Goal: Transaction & Acquisition: Purchase product/service

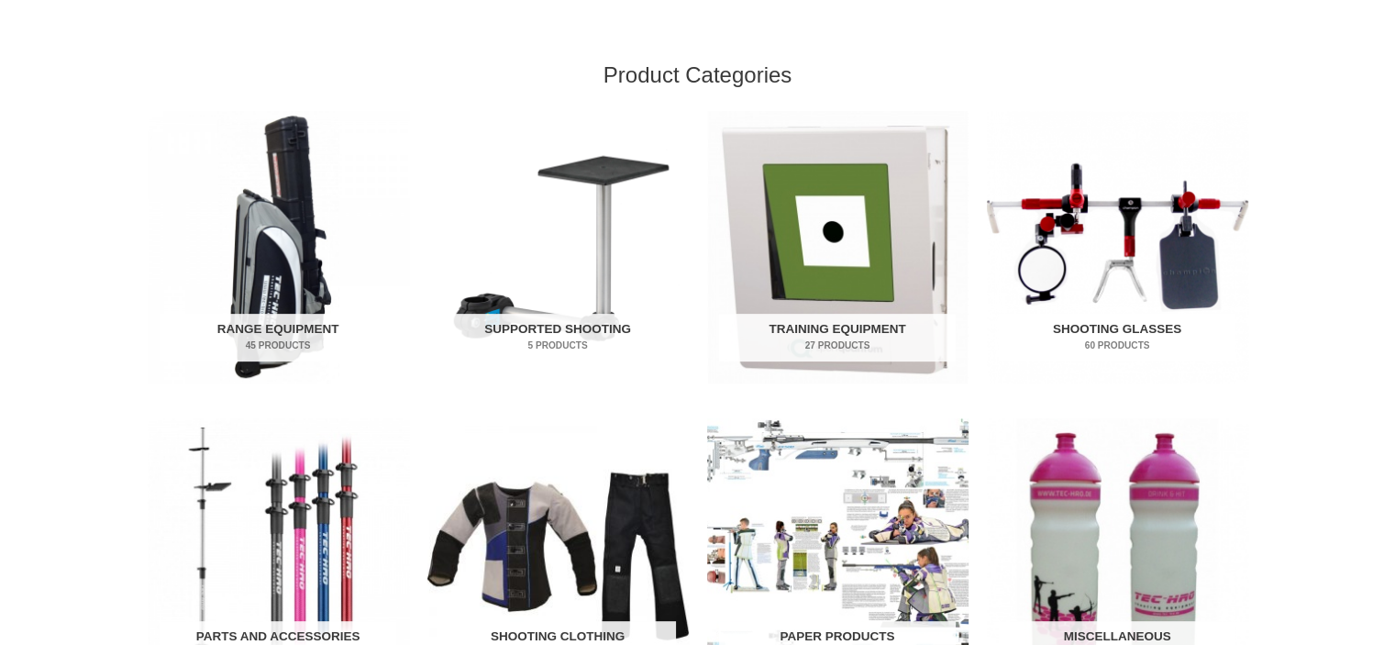
scroll to position [642, 0]
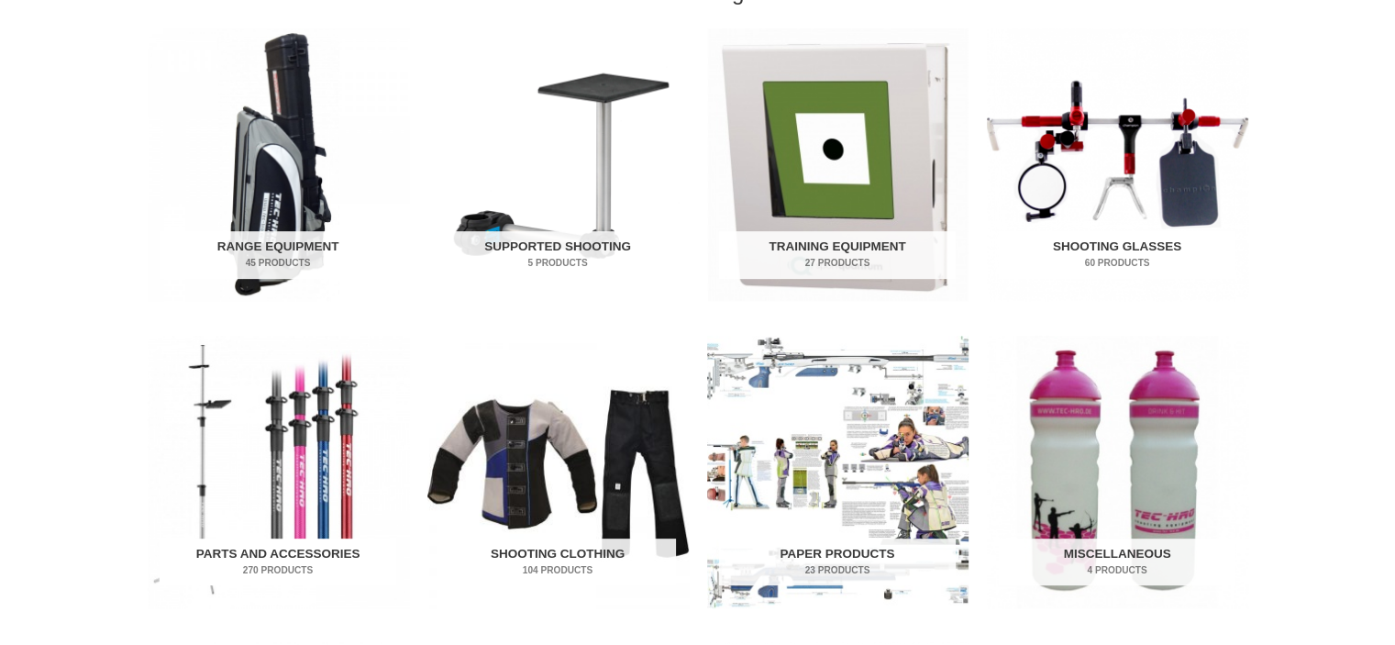
click at [308, 531] on img "Visit product category Parts and Accessories" at bounding box center [278, 472] width 261 height 272
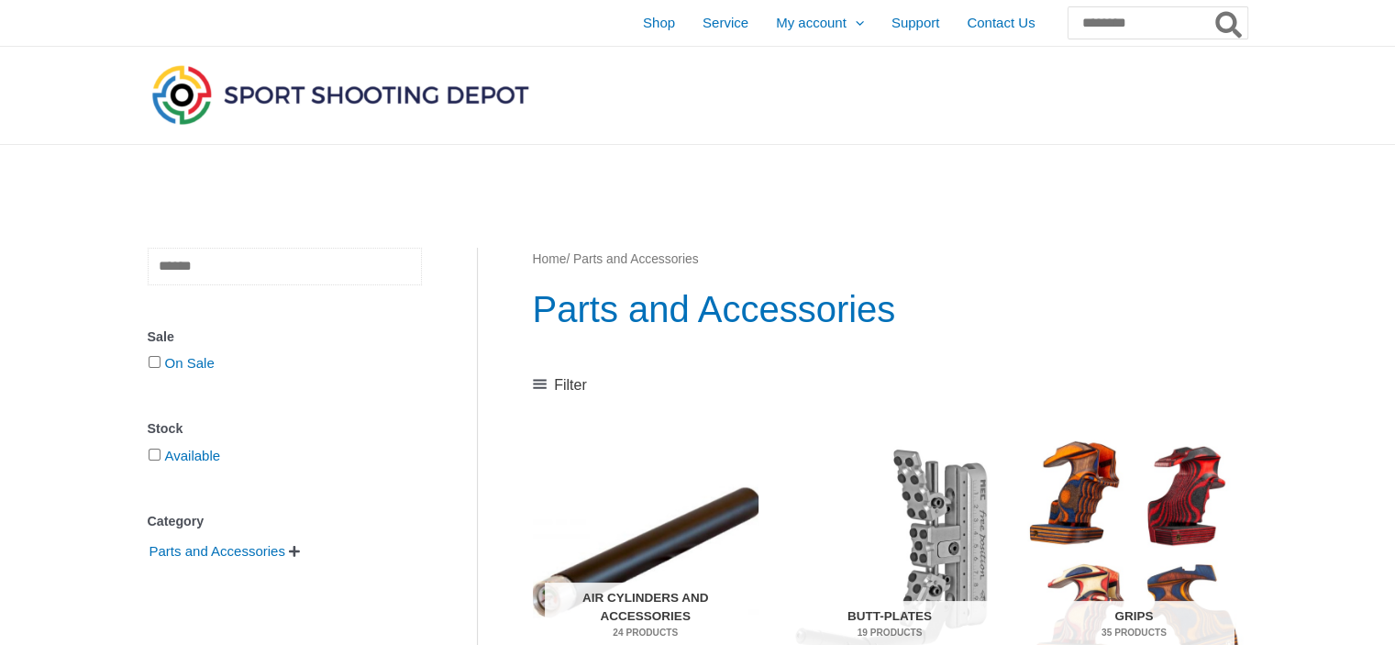
click at [268, 281] on input "text" at bounding box center [285, 267] width 274 height 38
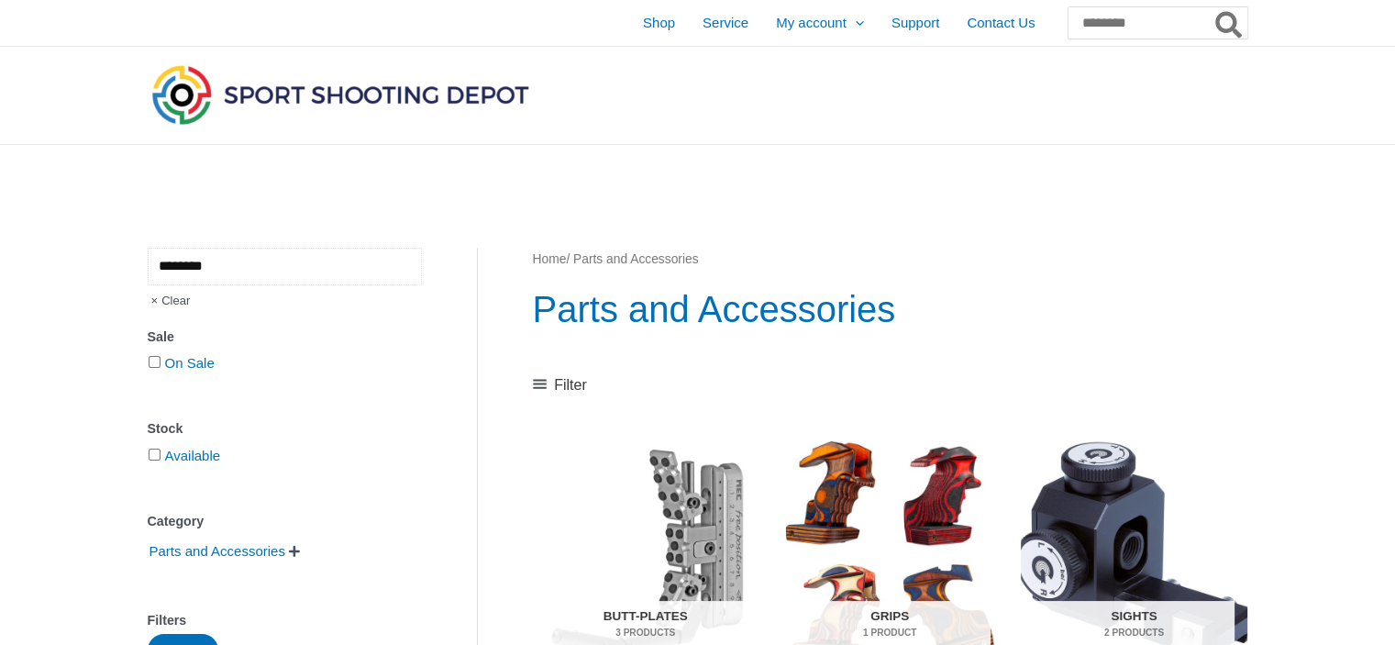
type input "********"
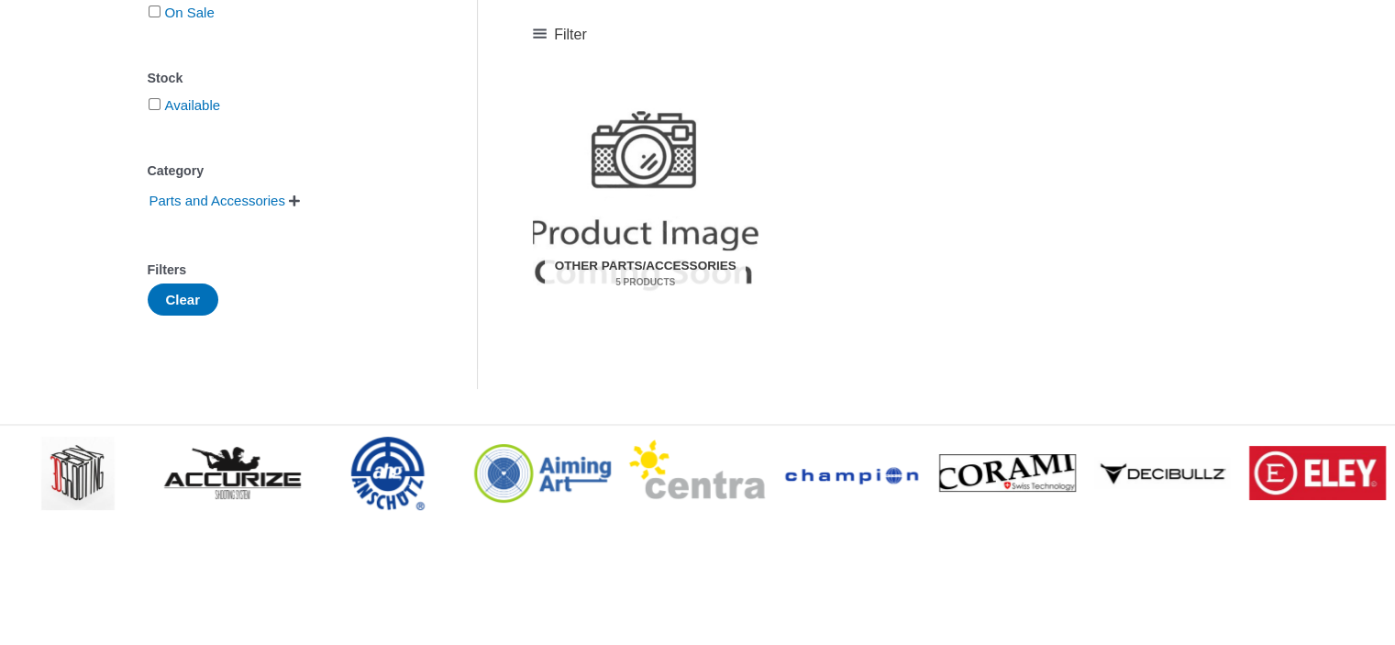
scroll to position [367, 0]
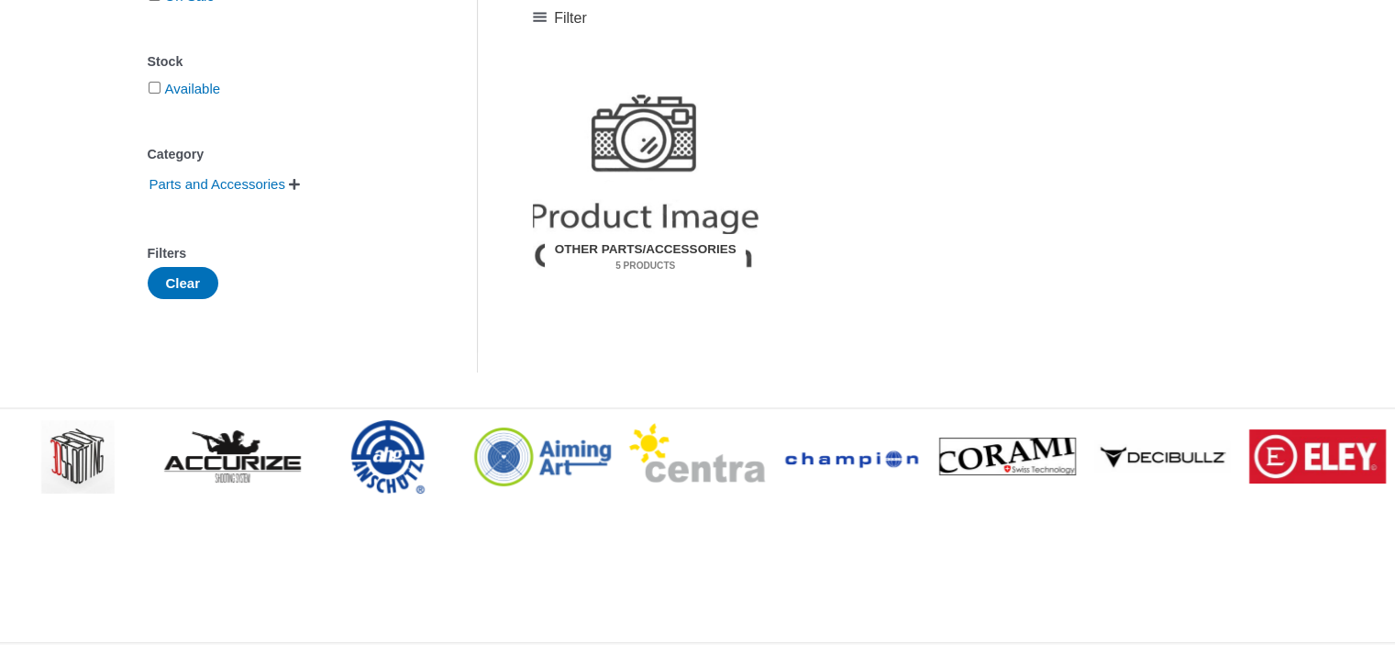
click at [656, 238] on h2 "Other Parts/Accessories 5 Products" at bounding box center [645, 258] width 201 height 48
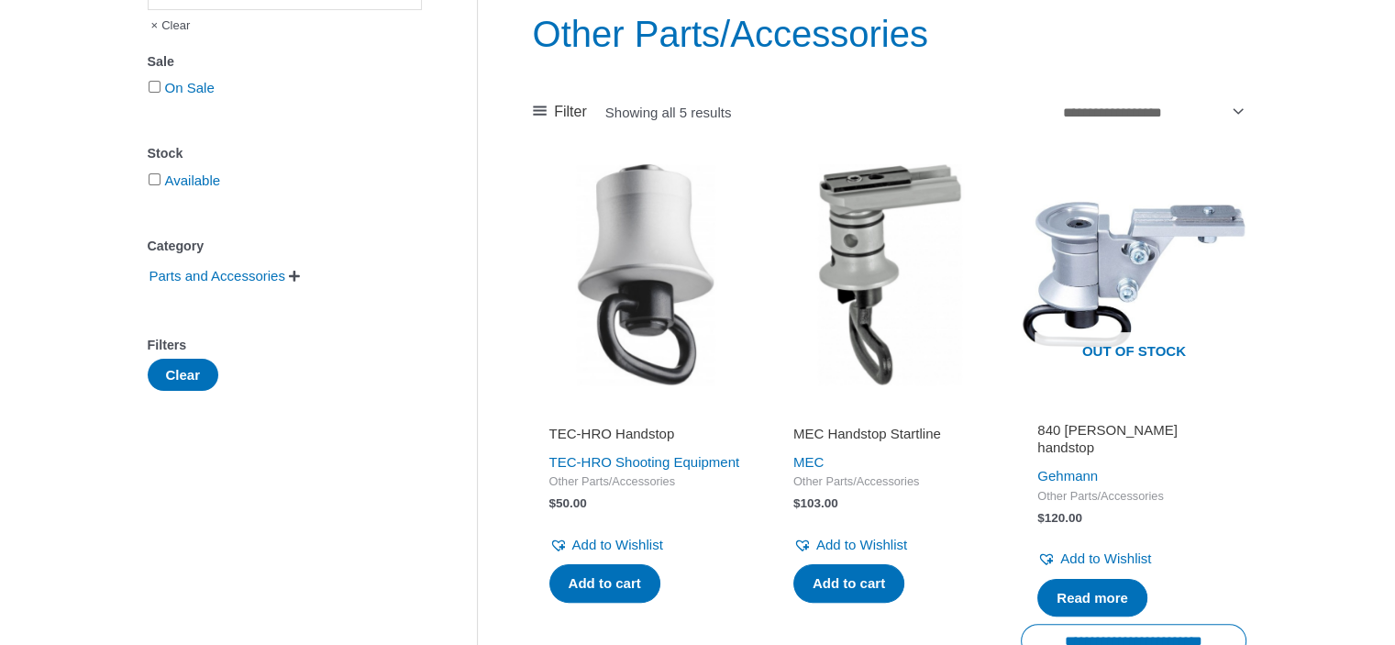
scroll to position [367, 0]
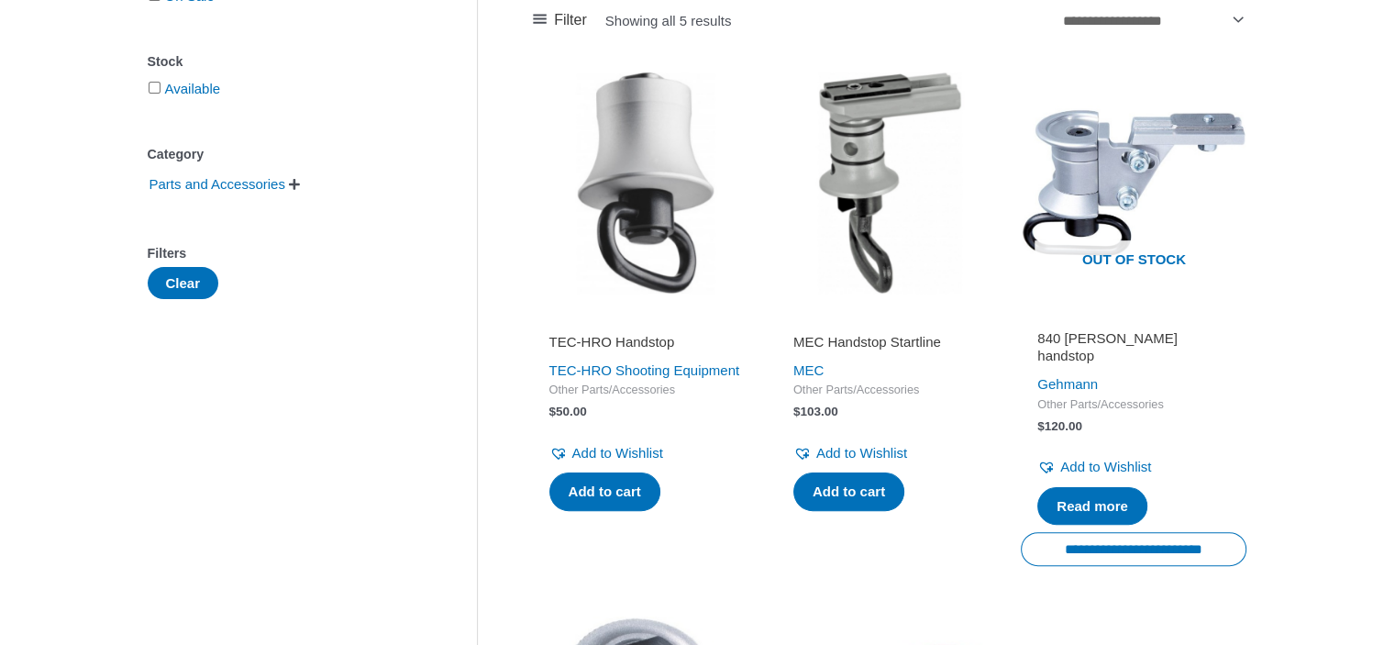
click at [657, 171] on img at bounding box center [646, 183] width 226 height 226
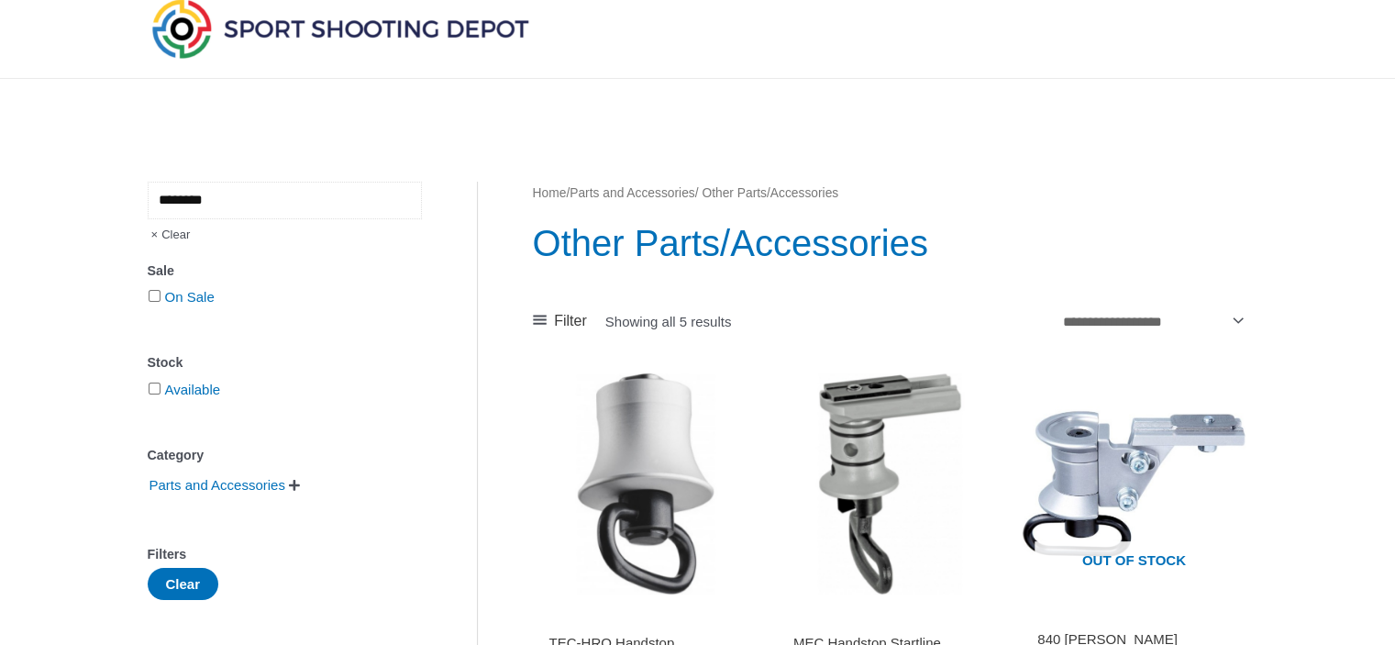
scroll to position [0, 0]
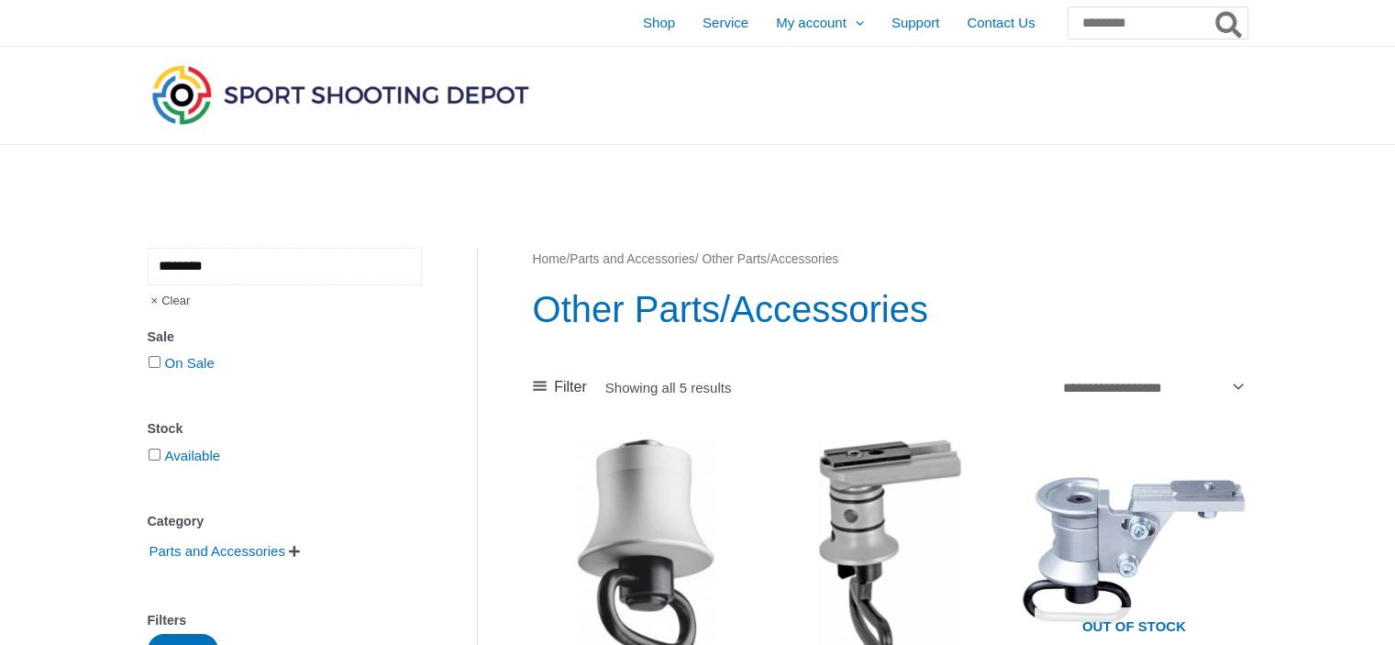
paste input "**********"
type input "**********"
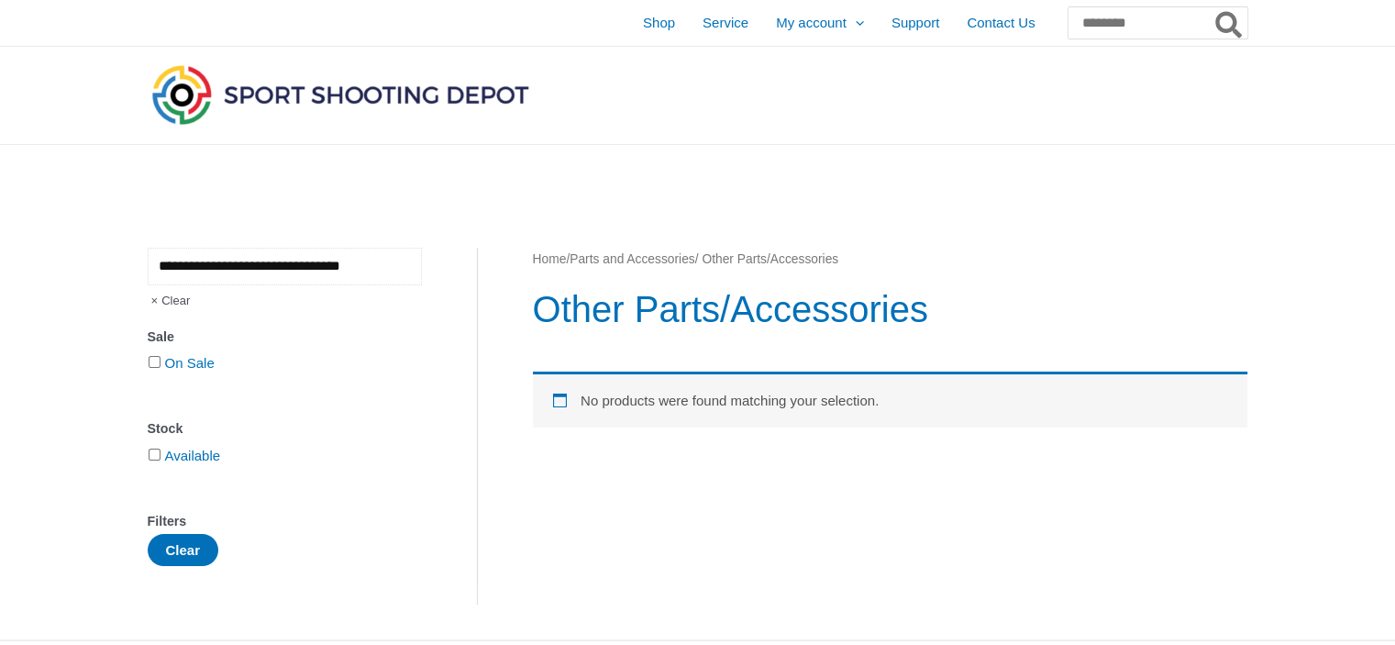
click at [282, 261] on input "**********" at bounding box center [285, 267] width 274 height 38
click at [392, 263] on input "**********" at bounding box center [285, 267] width 274 height 38
type input "**********"
click at [643, 26] on span "Shop" at bounding box center [659, 23] width 32 height 46
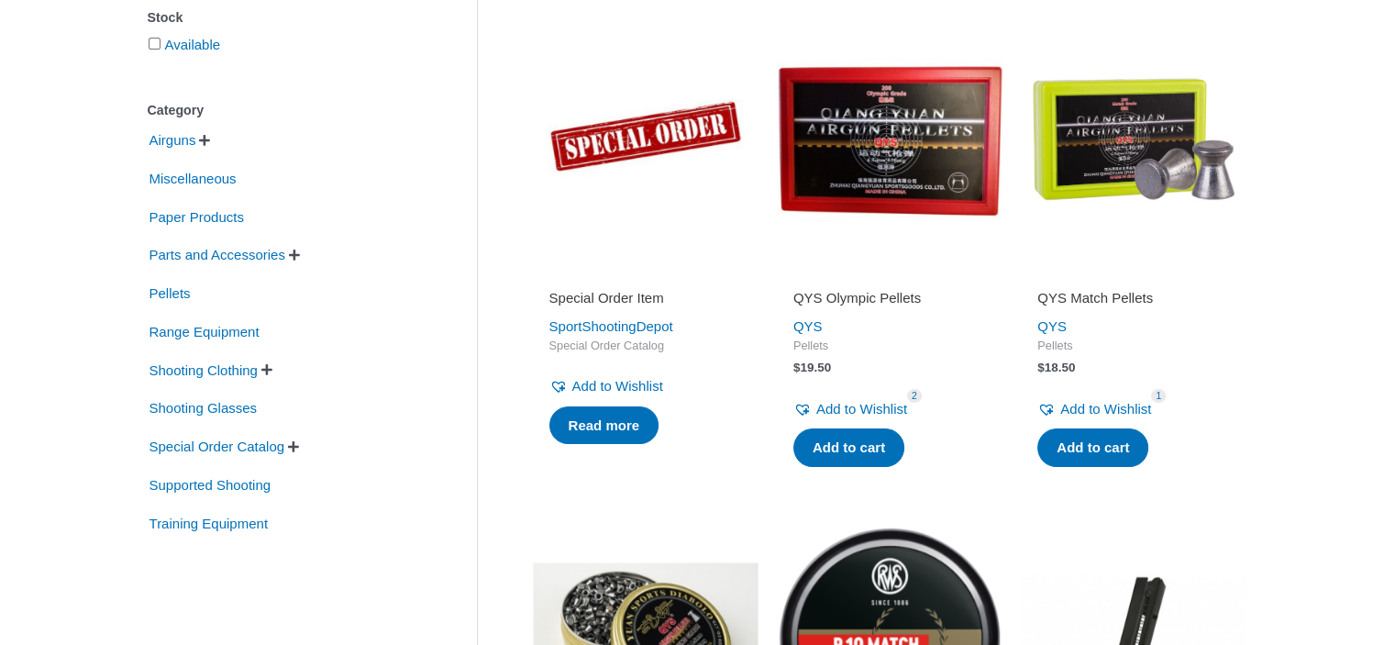
scroll to position [367, 0]
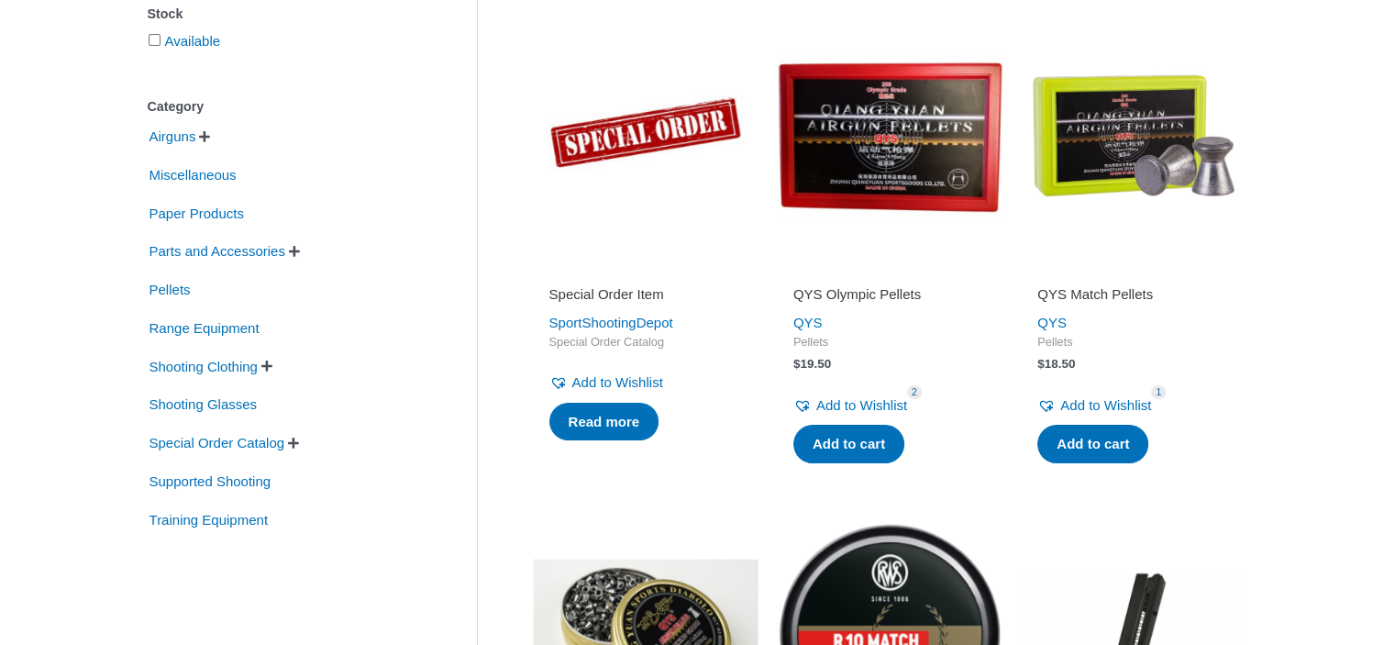
click at [209, 139] on span "" at bounding box center [204, 136] width 11 height 13
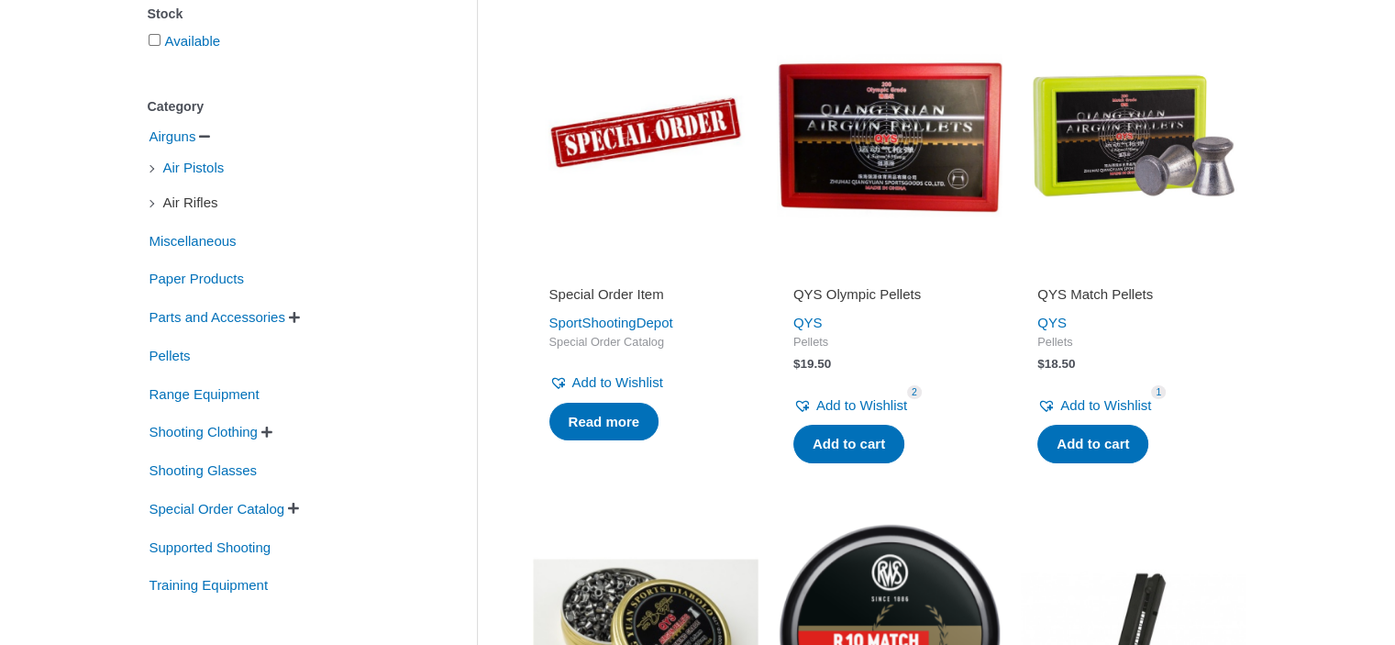
click at [198, 205] on span "Air Rifles" at bounding box center [190, 202] width 59 height 31
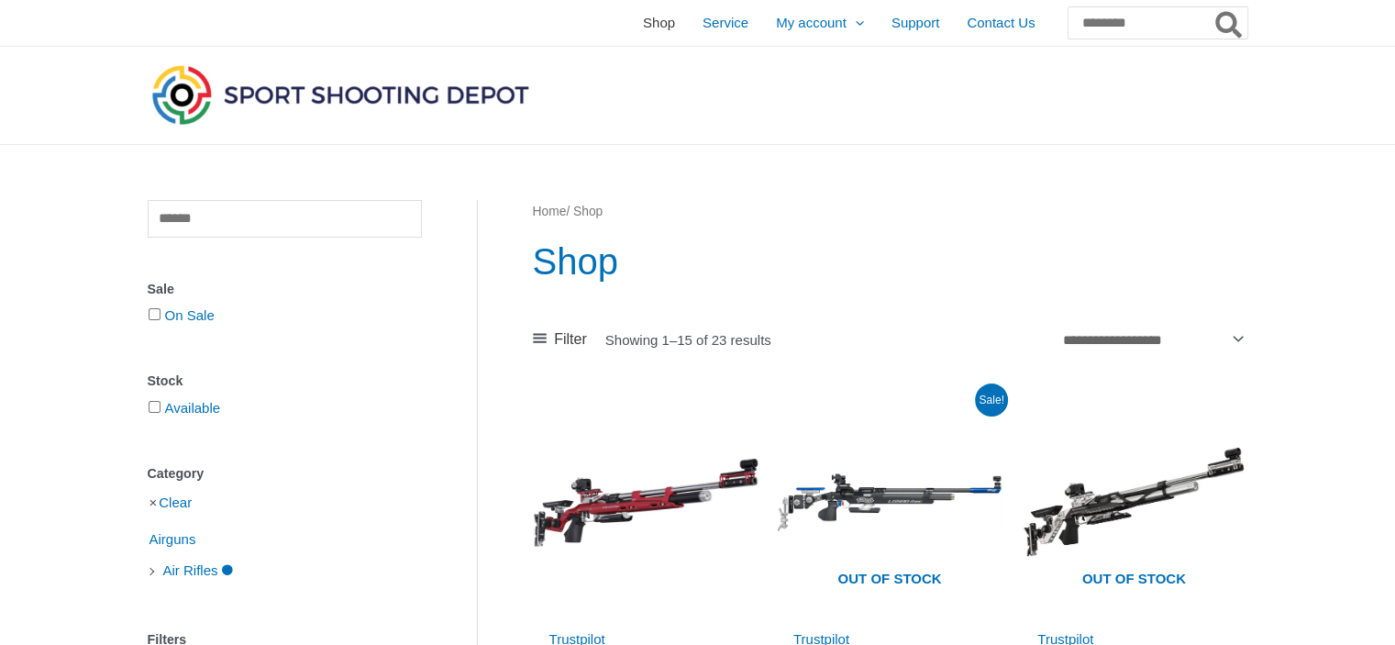
click at [643, 19] on span "Shop" at bounding box center [659, 23] width 32 height 46
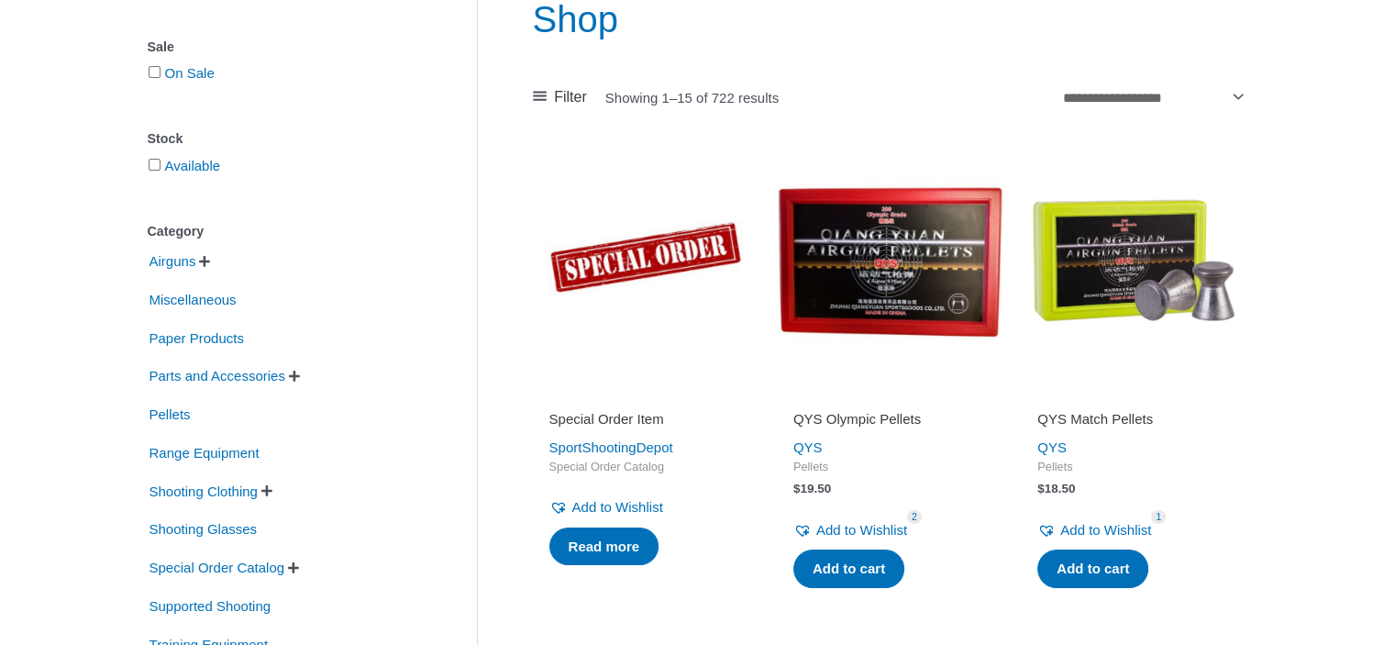
scroll to position [275, 0]
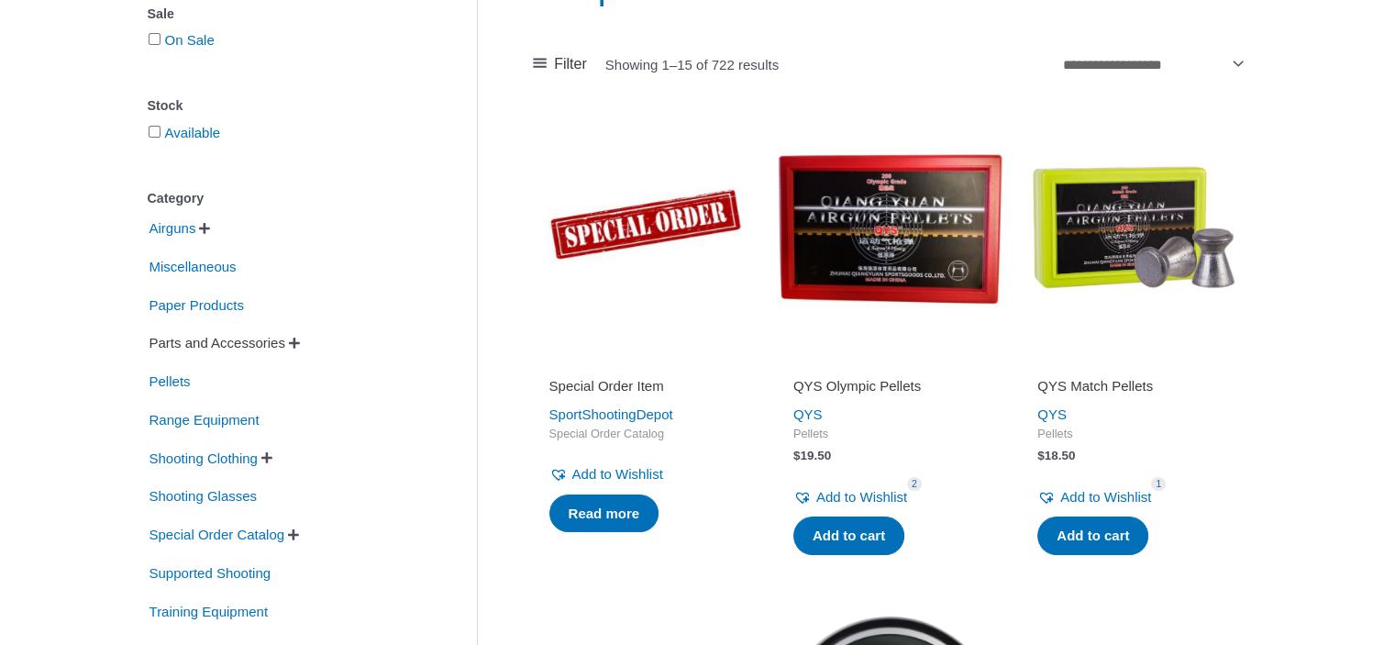
click at [196, 348] on span "Parts and Accessories" at bounding box center [217, 342] width 139 height 31
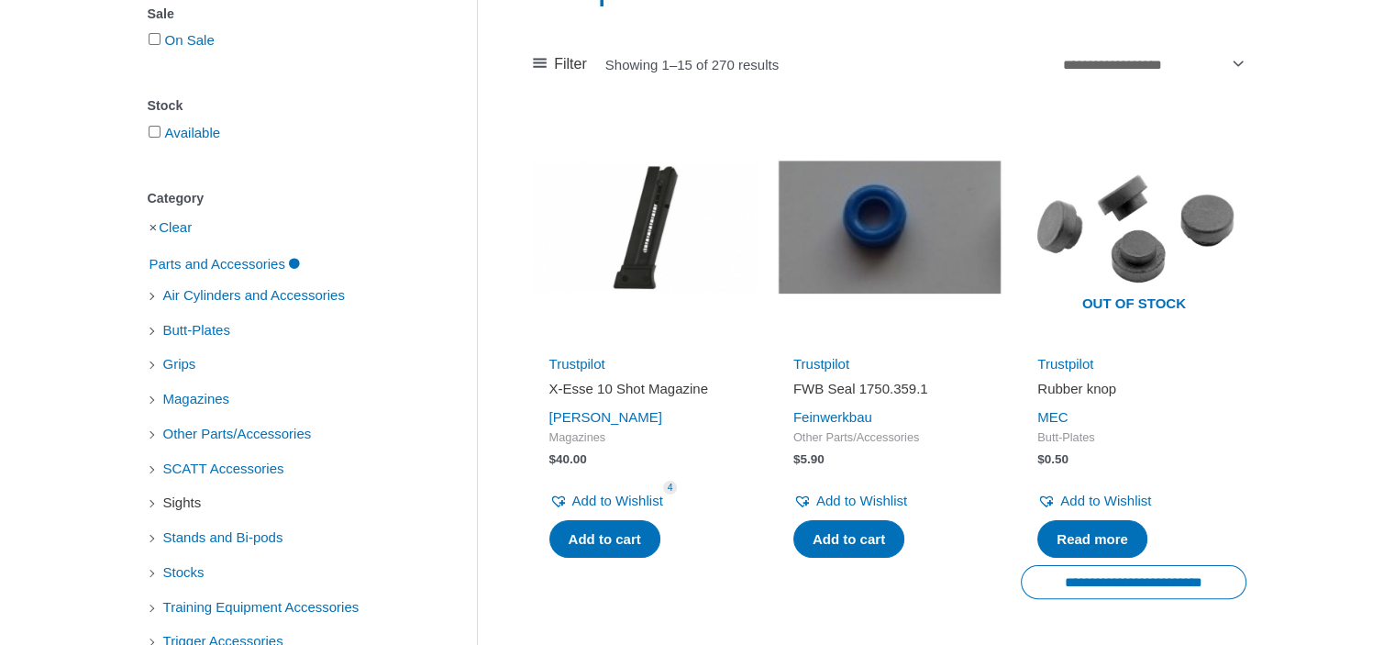
click at [194, 507] on span "Sights" at bounding box center [182, 502] width 42 height 31
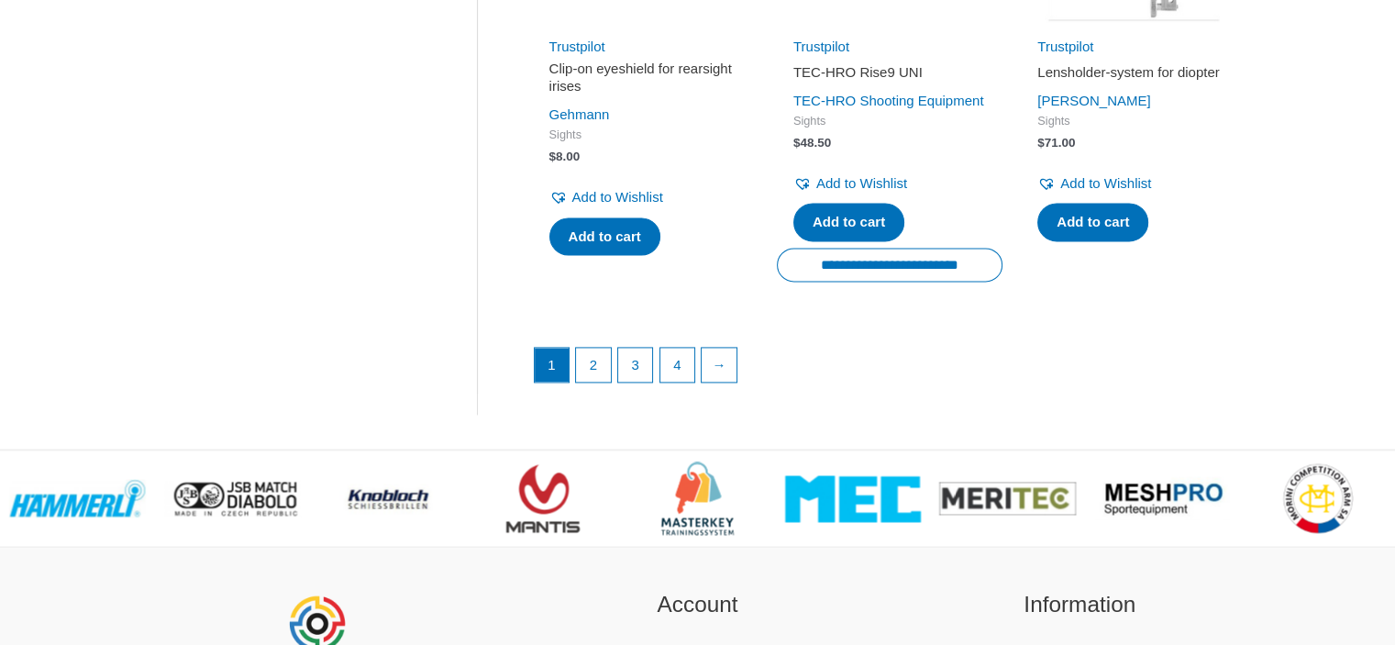
scroll to position [2660, 0]
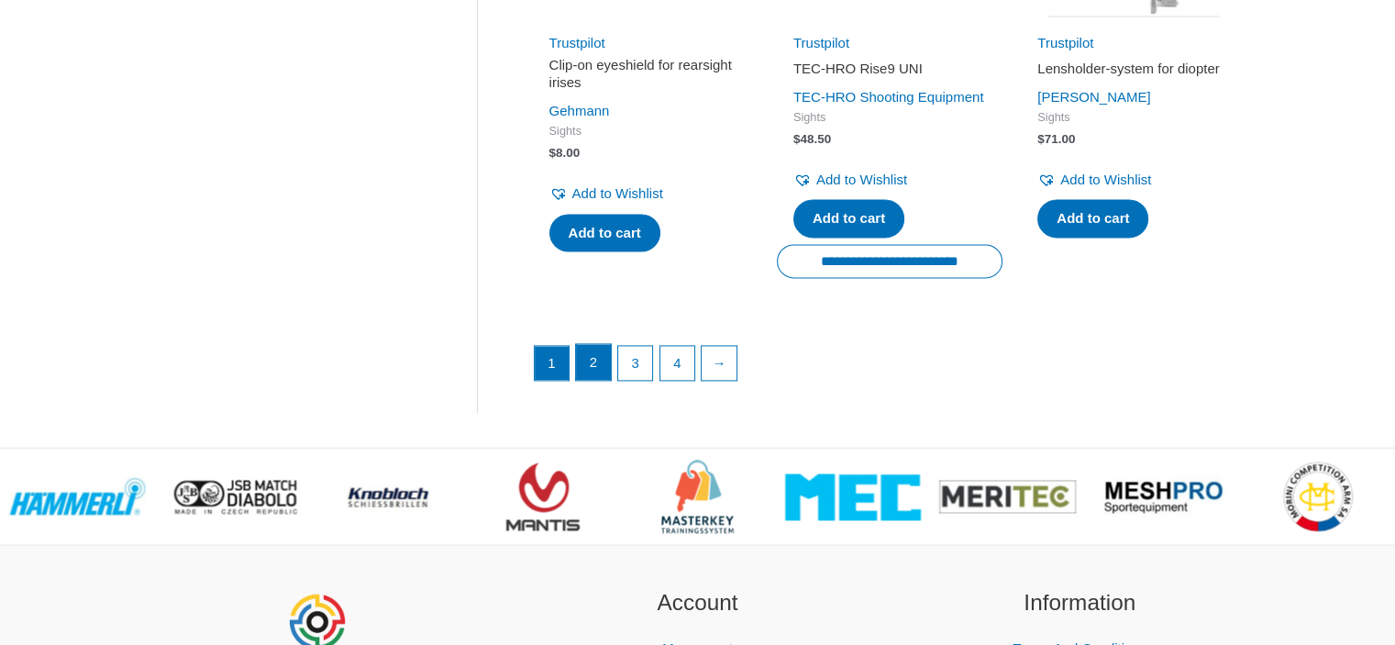
click at [589, 381] on link "2" at bounding box center [593, 362] width 35 height 37
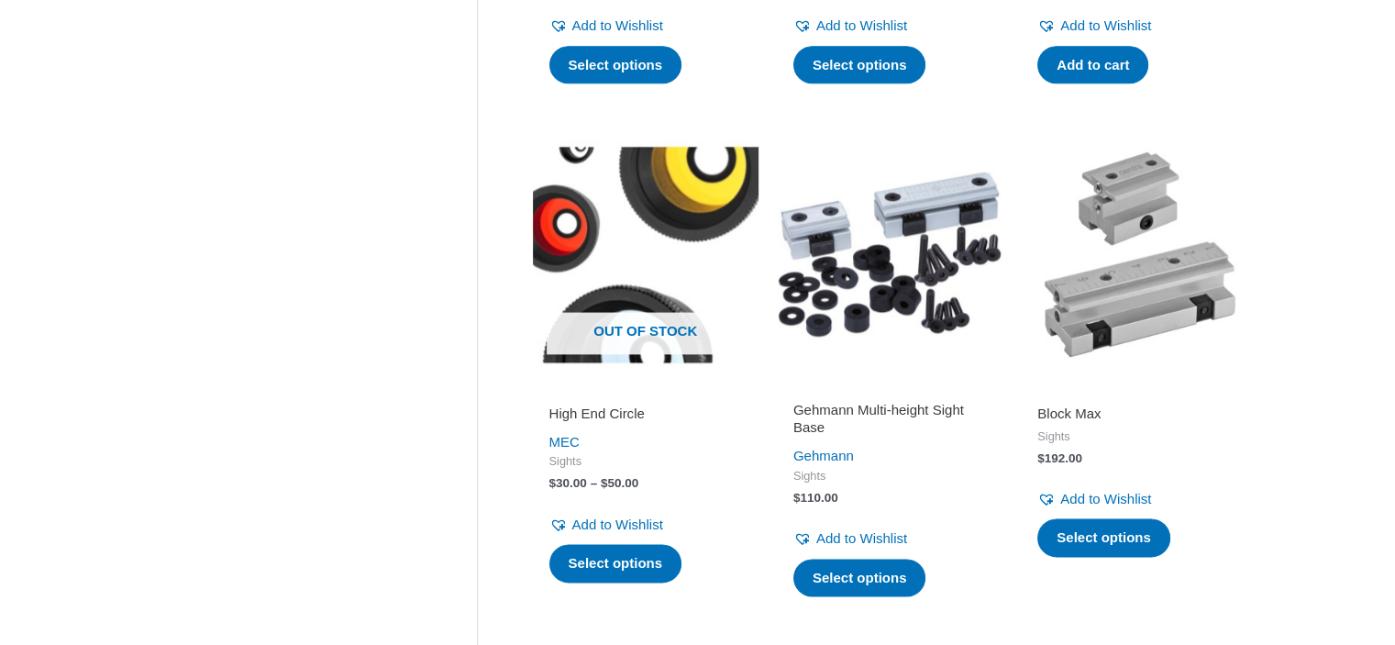
scroll to position [2477, 0]
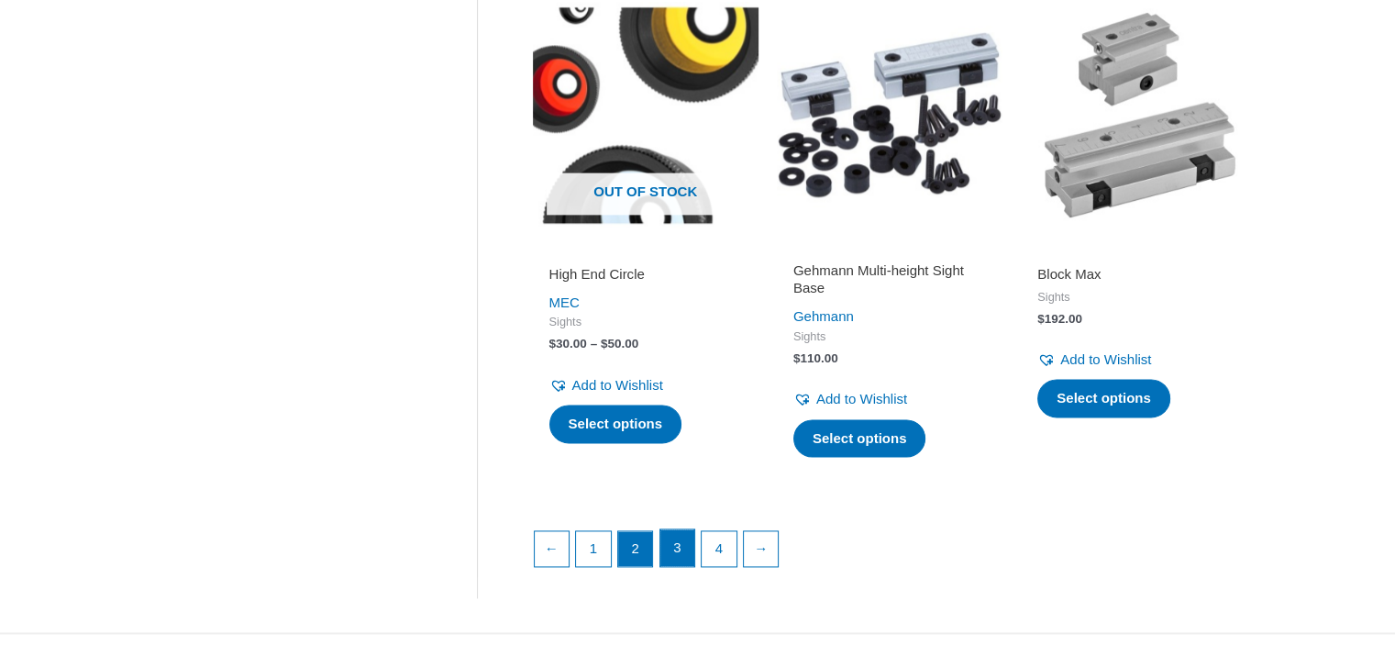
click at [673, 566] on link "3" at bounding box center [677, 547] width 35 height 37
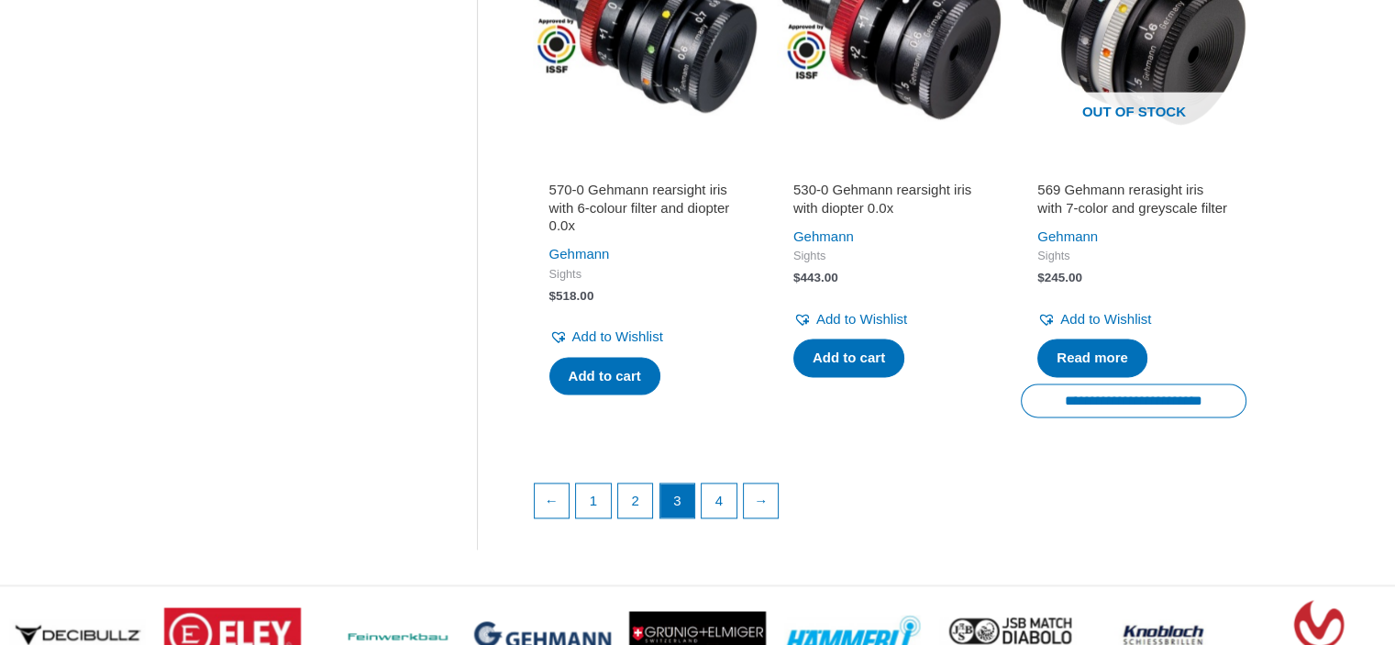
scroll to position [2660, 0]
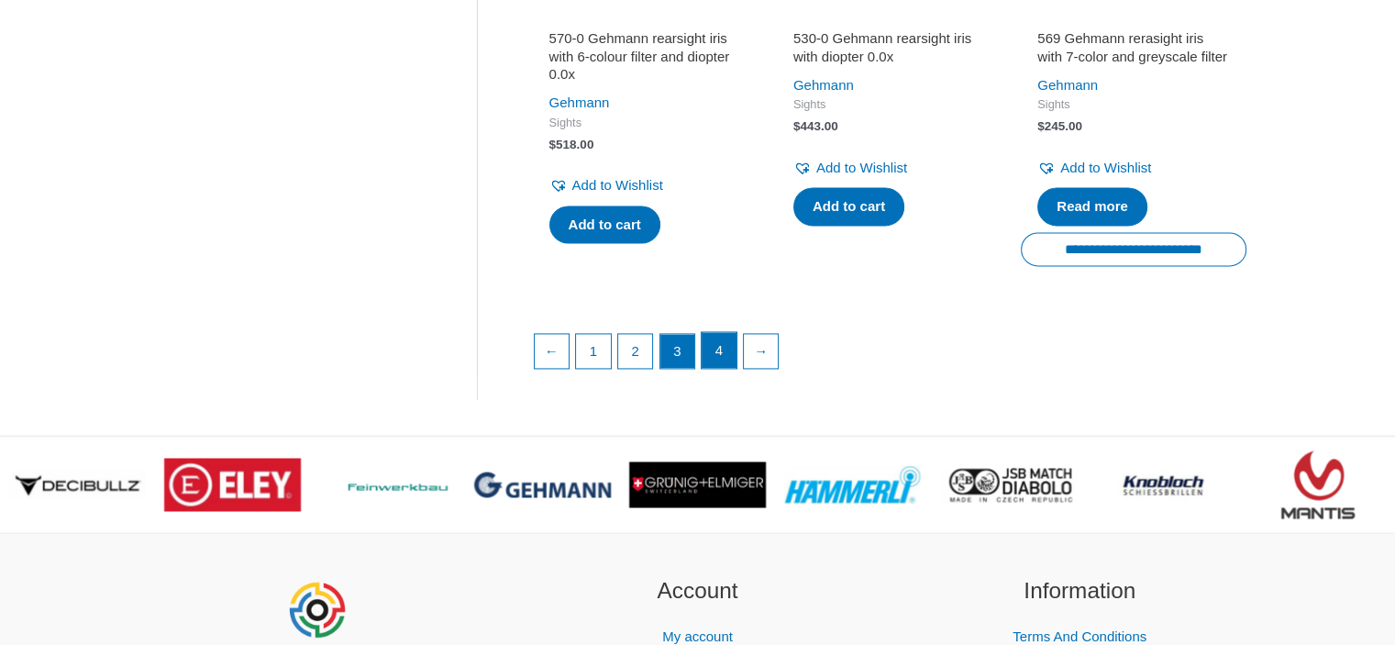
click at [719, 369] on link "4" at bounding box center [719, 350] width 35 height 37
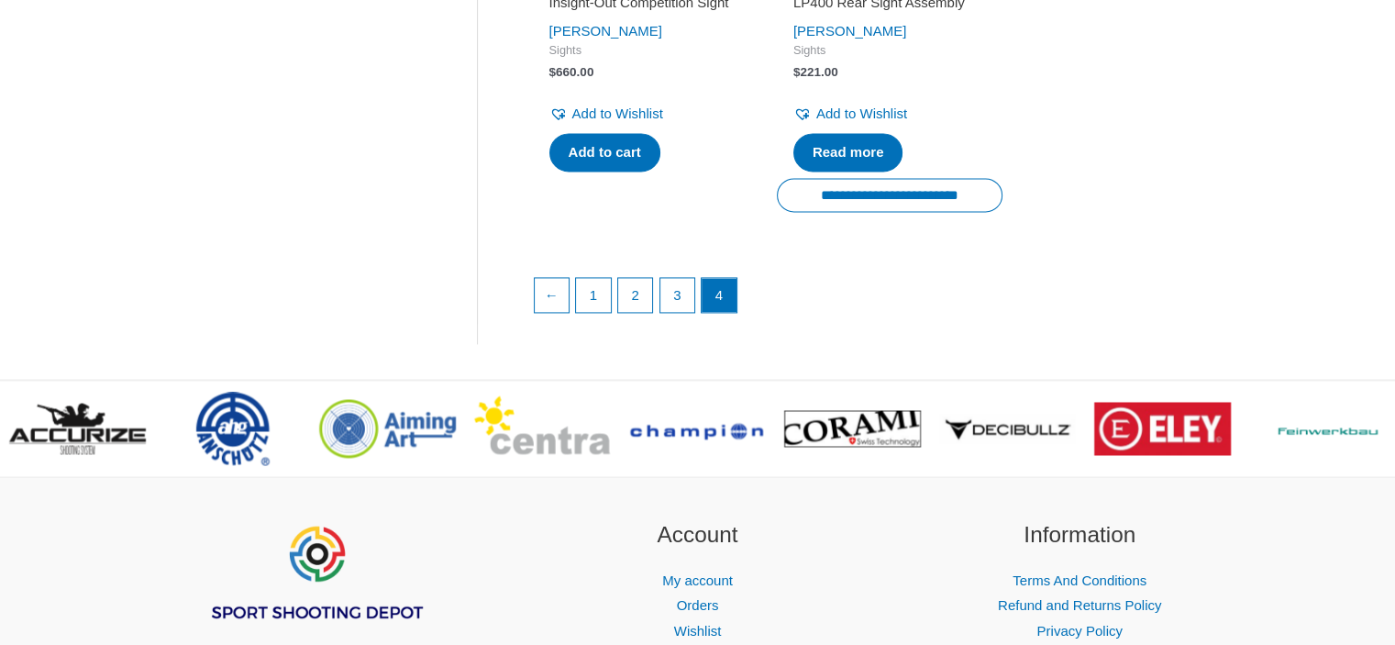
scroll to position [2752, 0]
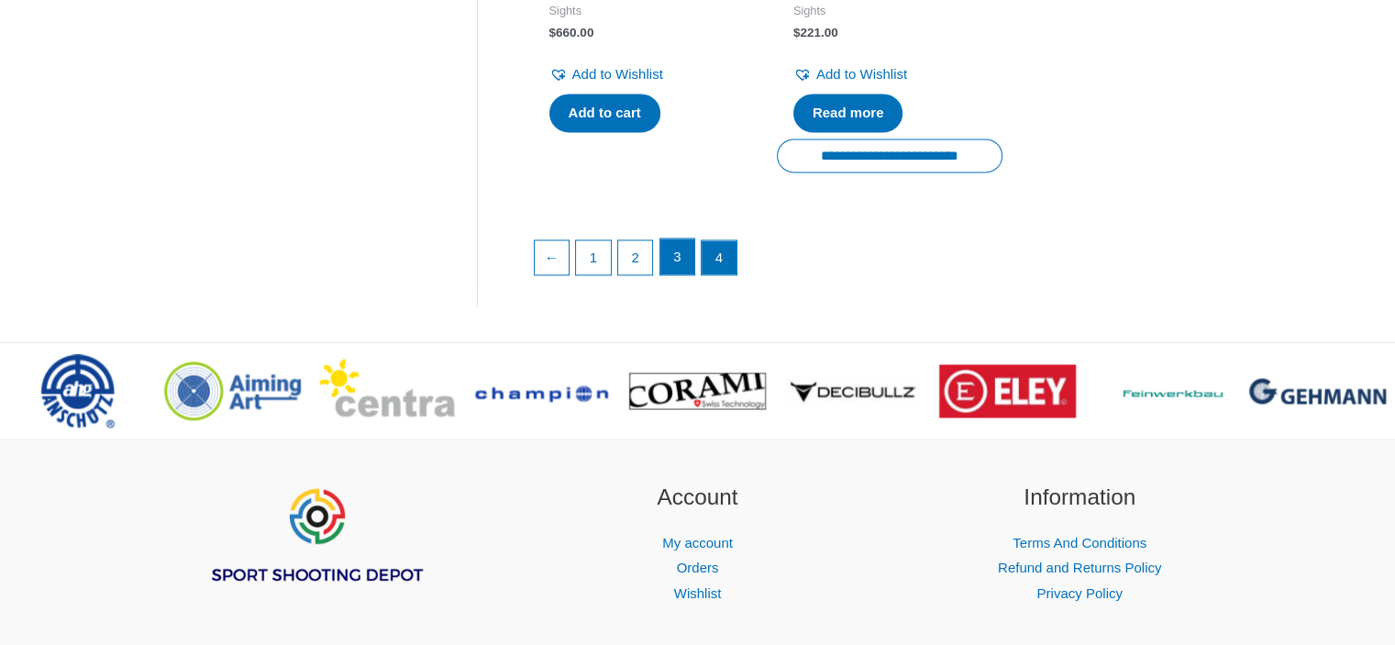
click at [679, 275] on link "3" at bounding box center [677, 256] width 35 height 37
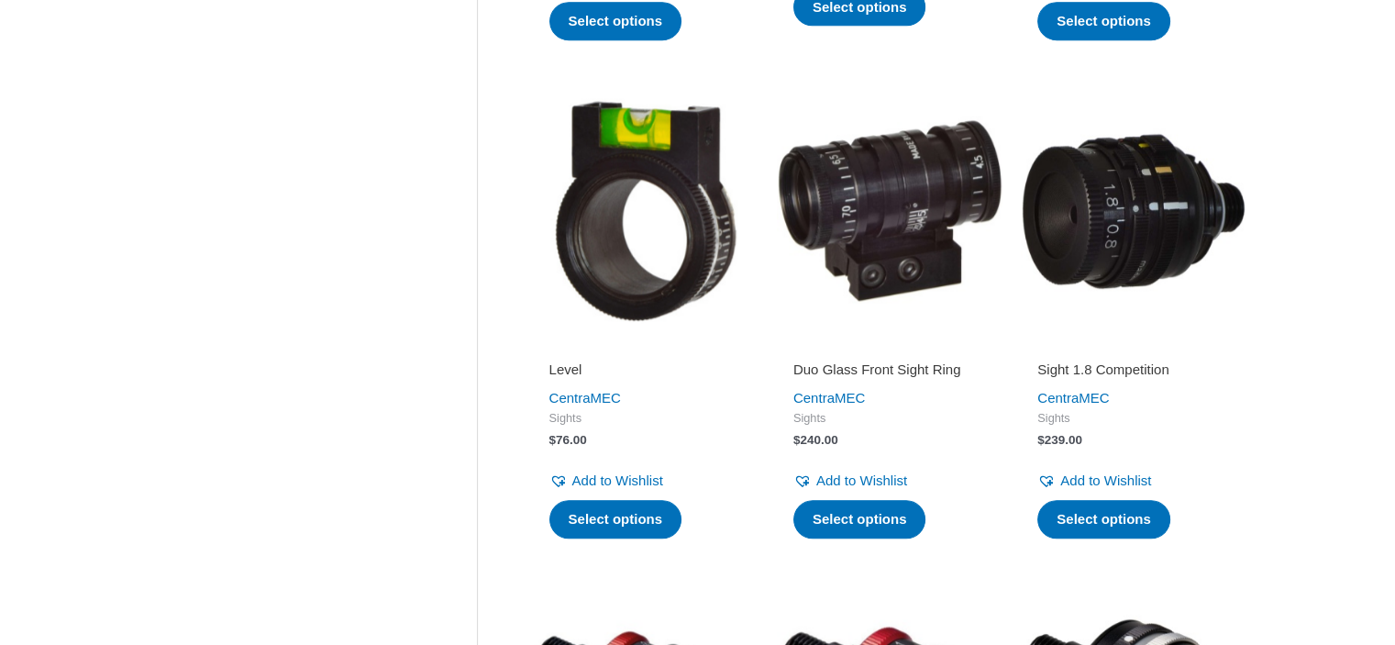
scroll to position [1926, 0]
